Goal: Ask a question

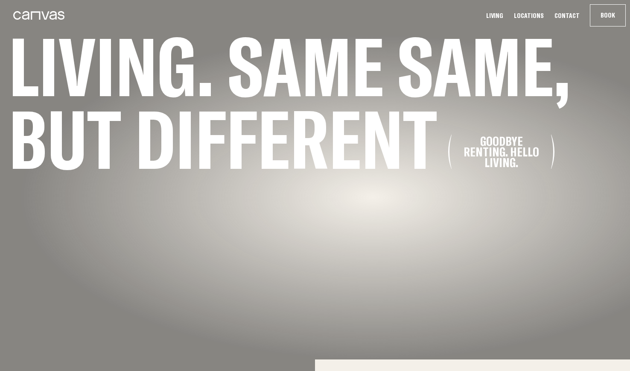
scroll to position [12, 0]
click at [535, 15] on link "Locations" at bounding box center [528, 15] width 35 height 9
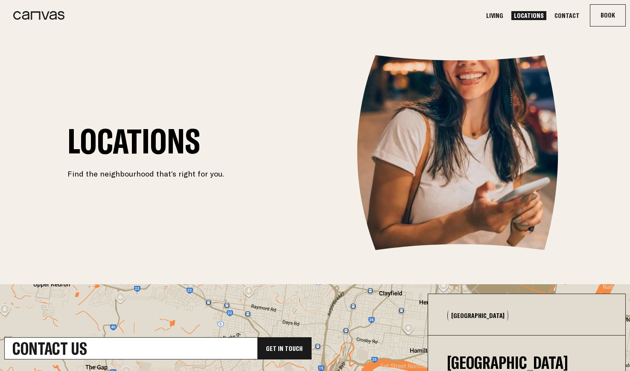
click at [506, 15] on link "Living" at bounding box center [495, 15] width 22 height 9
click at [505, 15] on link "Living" at bounding box center [495, 15] width 22 height 9
click at [565, 14] on link "Contact" at bounding box center [567, 15] width 30 height 9
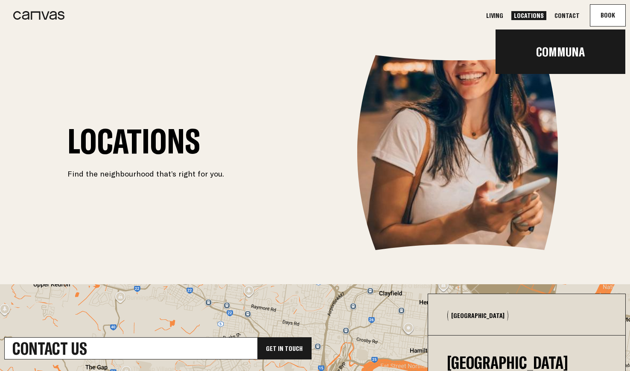
click at [607, 15] on button "Book Communa" at bounding box center [607, 15] width 35 height 21
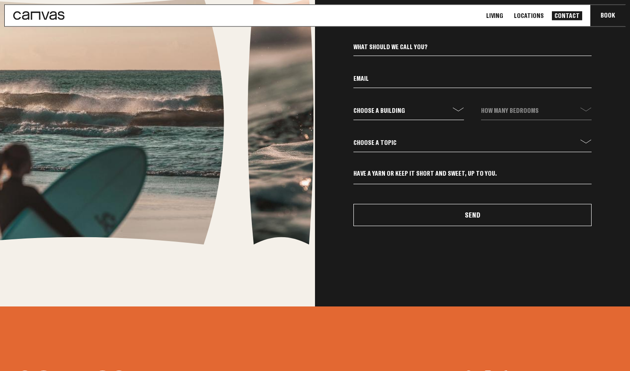
scroll to position [377, 0]
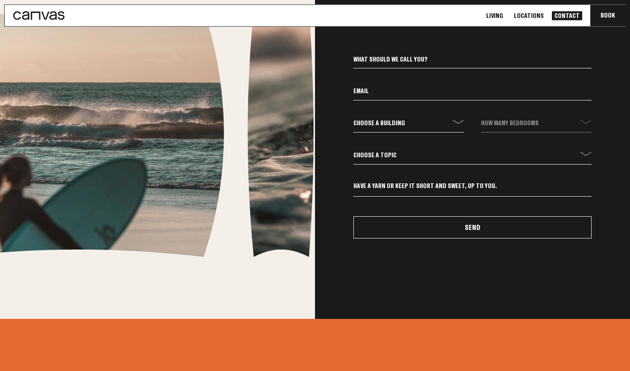
click at [397, 113] on form "Choose a building communa How many bedrooms Choose a topic General Enquiry Book…" at bounding box center [472, 146] width 255 height 184
click at [509, 126] on form "Choose a building communa How many bedrooms Choose a topic General Enquiry Book…" at bounding box center [472, 146] width 255 height 184
click at [560, 121] on form "Choose a building communa How many bedrooms Choose a topic General Enquiry Book…" at bounding box center [472, 146] width 255 height 184
select select "communa"
click option "communa" at bounding box center [0, 0] width 0 height 0
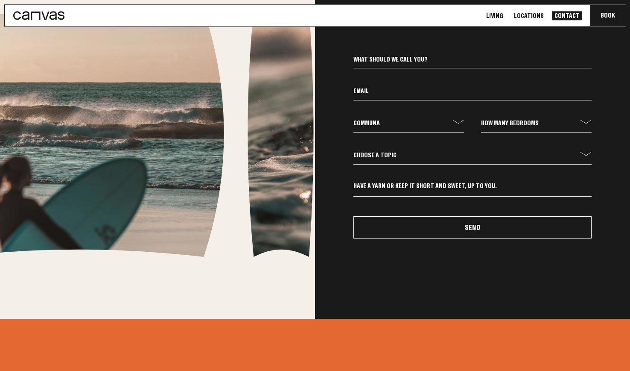
click at [448, 188] on textarea at bounding box center [473, 188] width 238 height 15
click at [433, 254] on div "Choose a building communa How many bedrooms - 1 Bed 2 Bed 3 Bed Choose a topic …" at bounding box center [472, 146] width 315 height 345
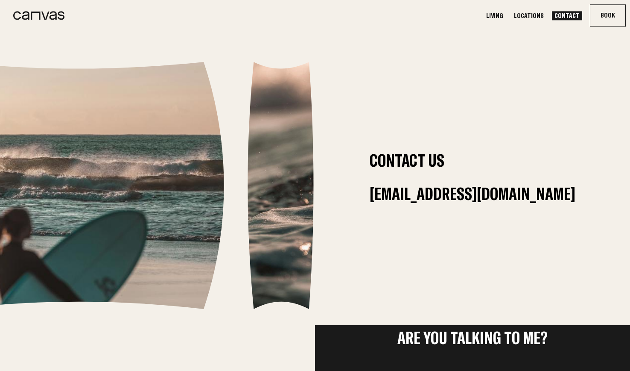
scroll to position [0, 0]
